Goal: Task Accomplishment & Management: Manage account settings

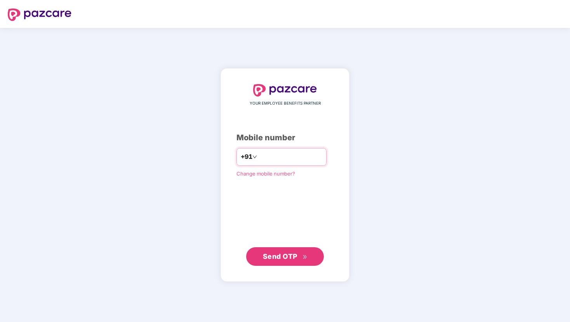
type input "**********"
click at [288, 259] on span "Send OTP" at bounding box center [280, 256] width 35 height 8
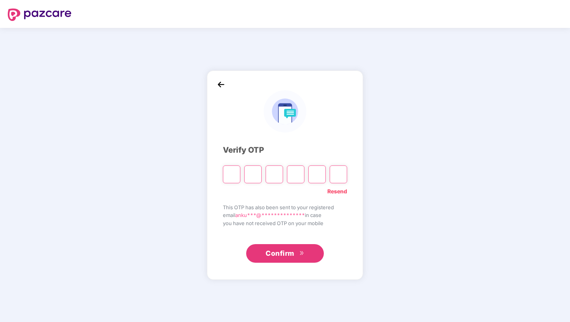
type input "*"
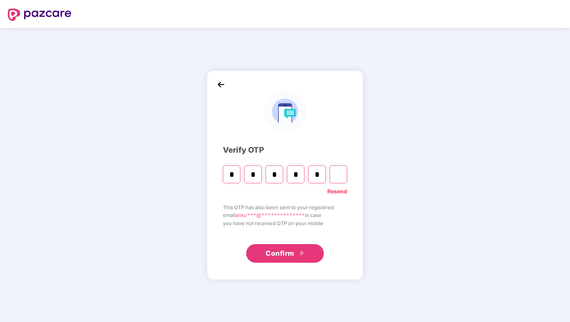
type input "*"
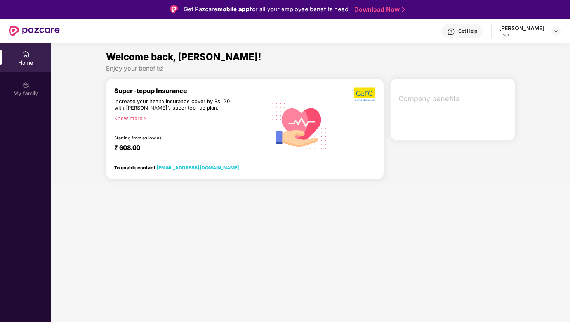
click at [523, 23] on div "Get Help [PERSON_NAME] User" at bounding box center [310, 31] width 501 height 25
click at [517, 28] on div "[PERSON_NAME]" at bounding box center [521, 27] width 45 height 7
click at [557, 33] on img at bounding box center [556, 31] width 6 height 6
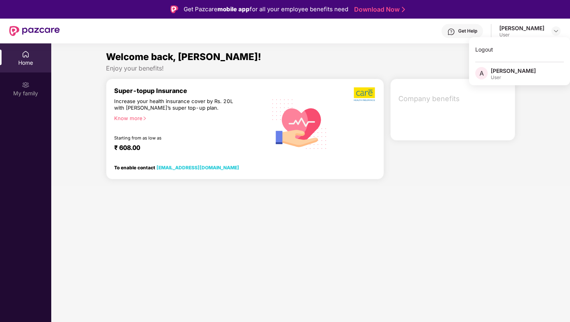
click at [509, 73] on div "[PERSON_NAME]" at bounding box center [512, 70] width 45 height 7
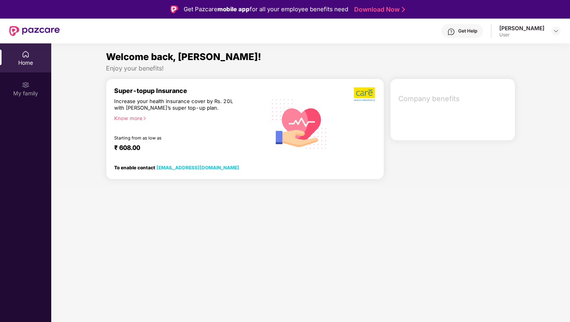
click at [358, 204] on section "Welcome back, [PERSON_NAME]! Enjoy your benefits! Super-topup Insurance Increas…" at bounding box center [310, 204] width 518 height 322
click at [474, 30] on div "Get Help" at bounding box center [467, 31] width 19 height 6
